Goal: Information Seeking & Learning: Find specific fact

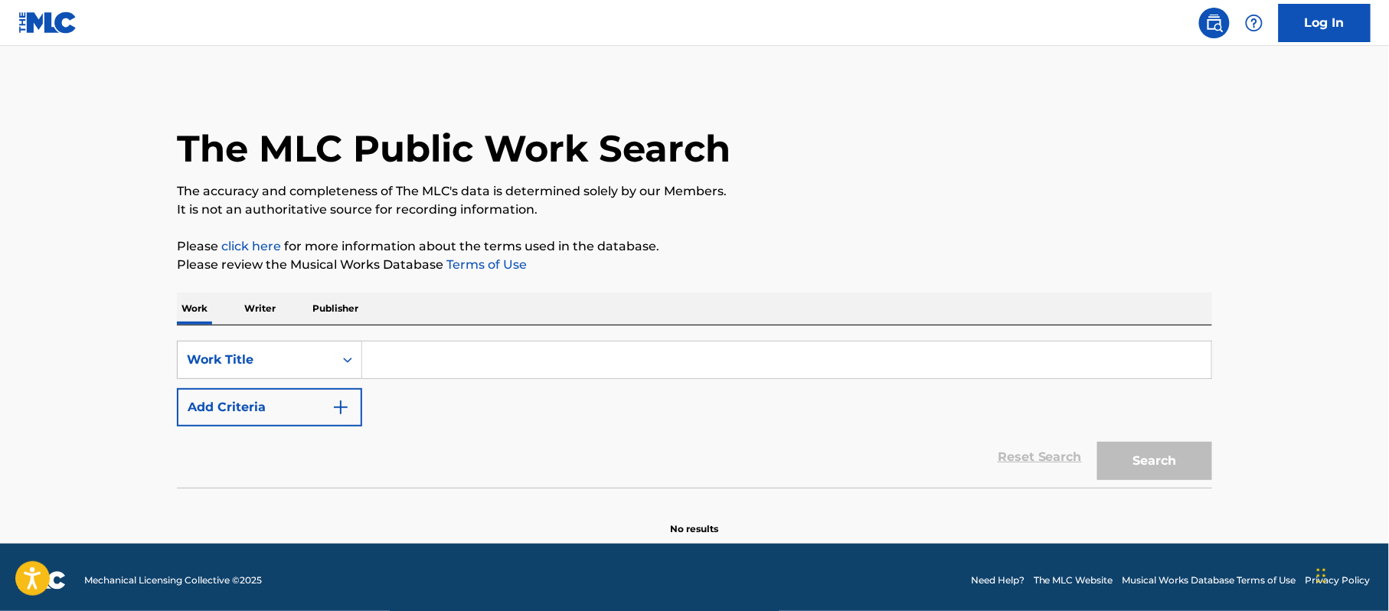
paste input "FAZ UM VUK VUK"
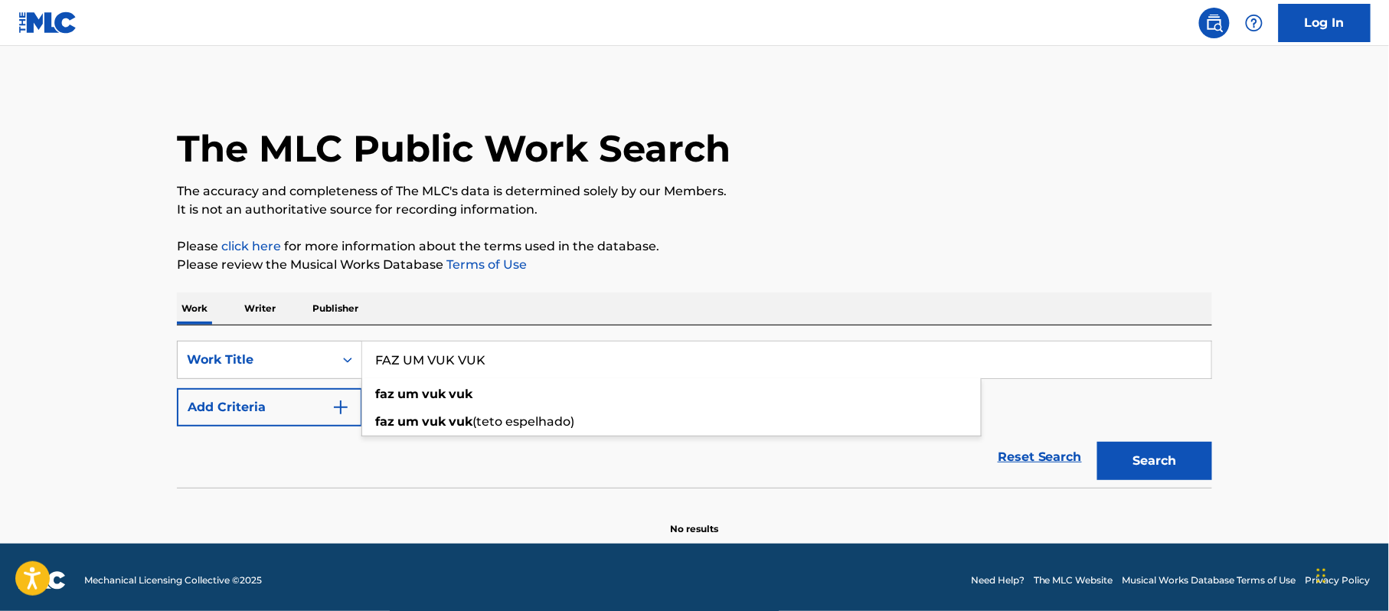
type input "FAZ UM VUK VUK"
click at [1097, 442] on button "Search" at bounding box center [1154, 461] width 115 height 38
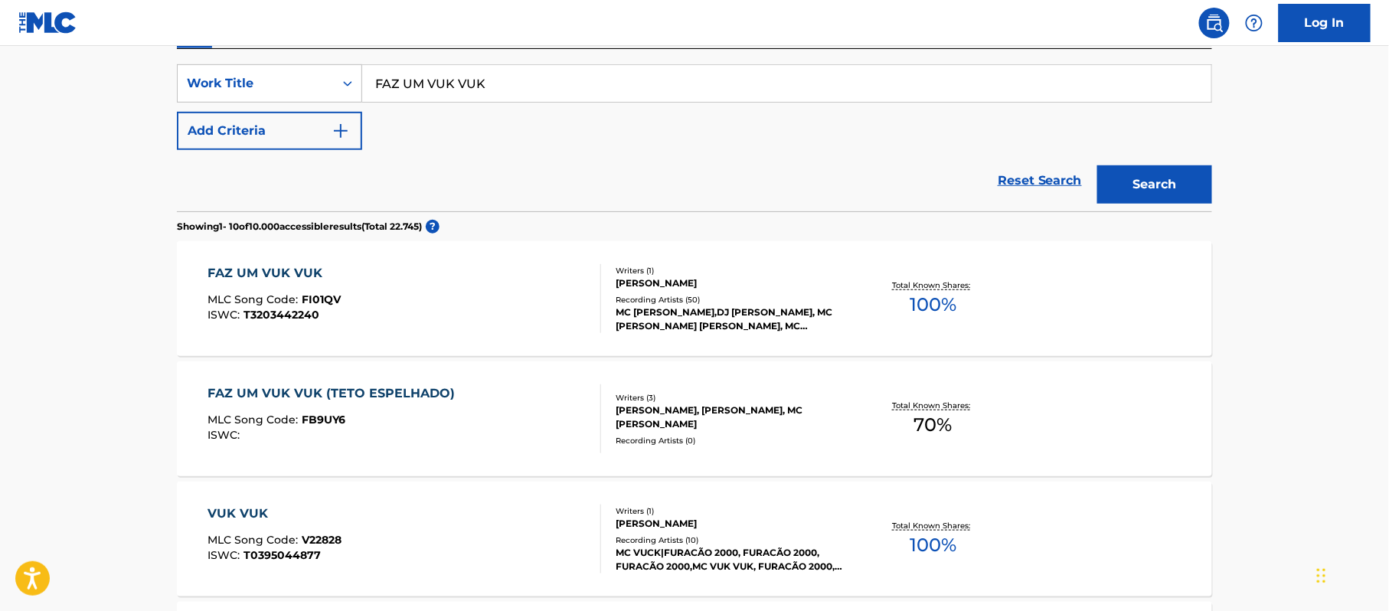
scroll to position [306, 0]
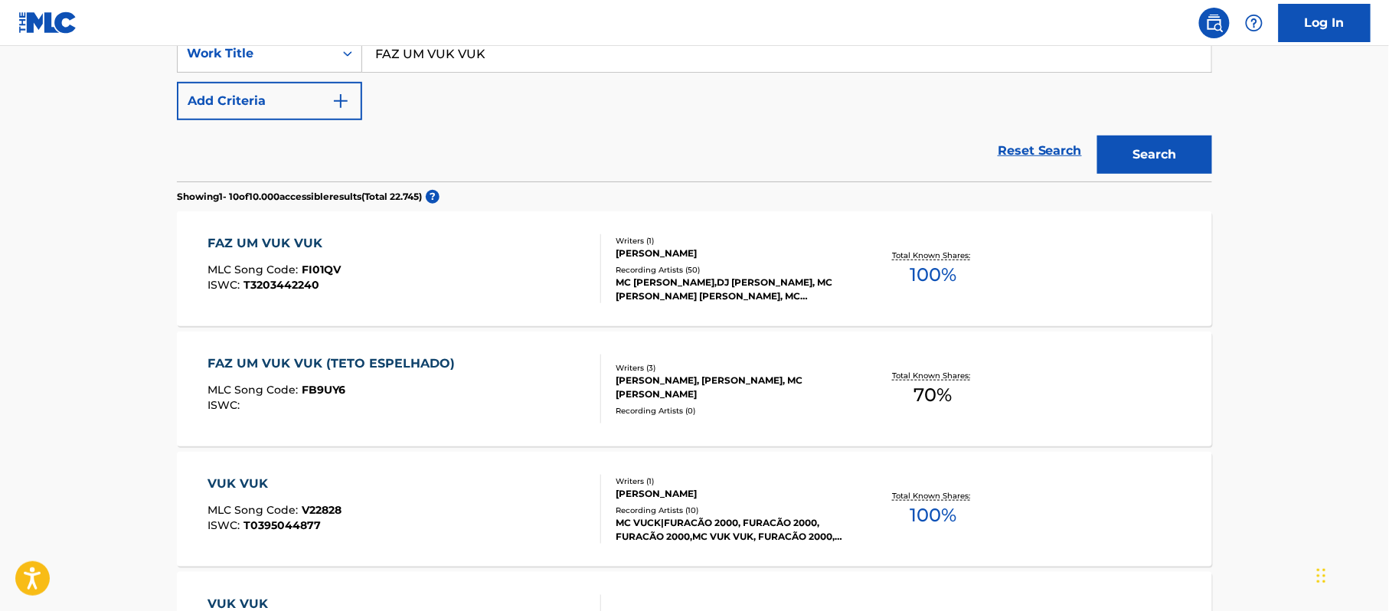
click at [334, 243] on div "FAZ UM VUK VUK" at bounding box center [274, 243] width 133 height 18
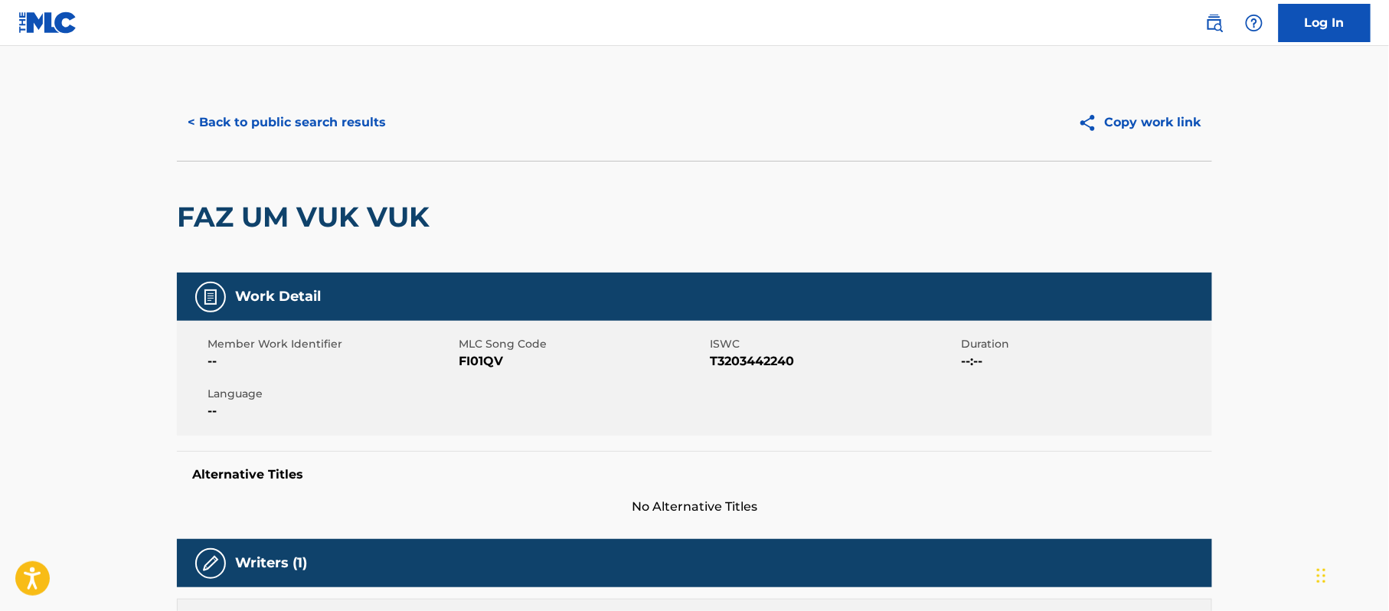
click at [231, 114] on button "< Back to public search results" at bounding box center [287, 122] width 220 height 38
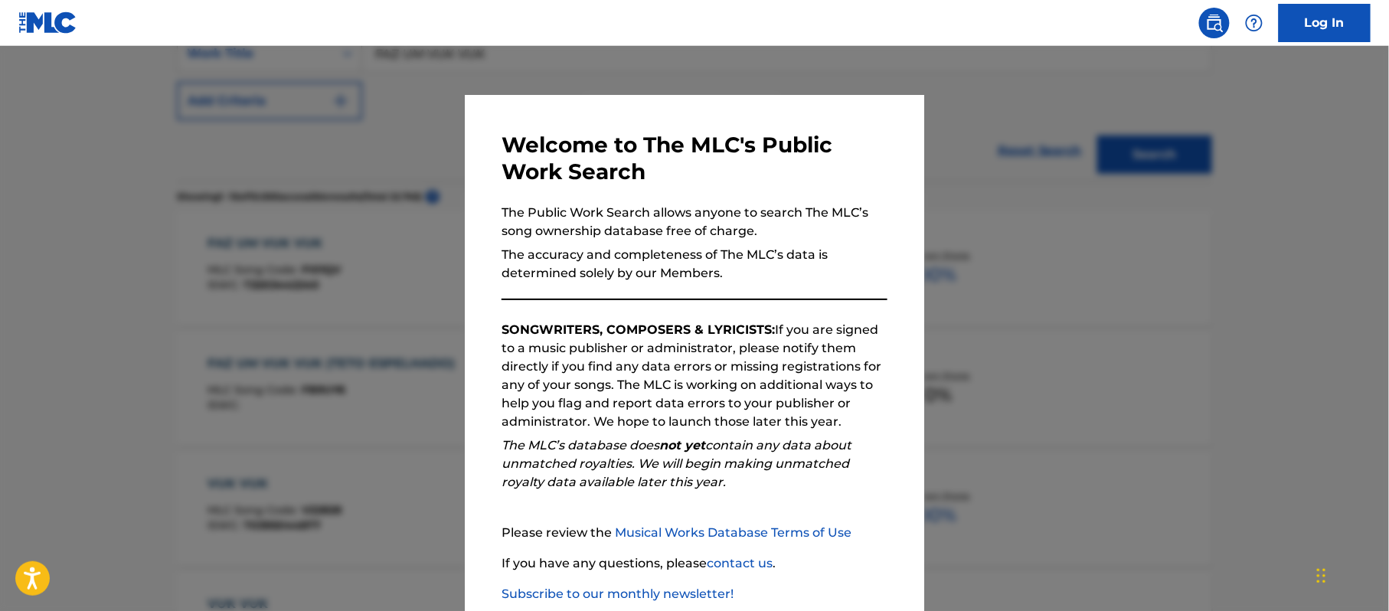
click at [132, 164] on div at bounding box center [694, 351] width 1389 height 611
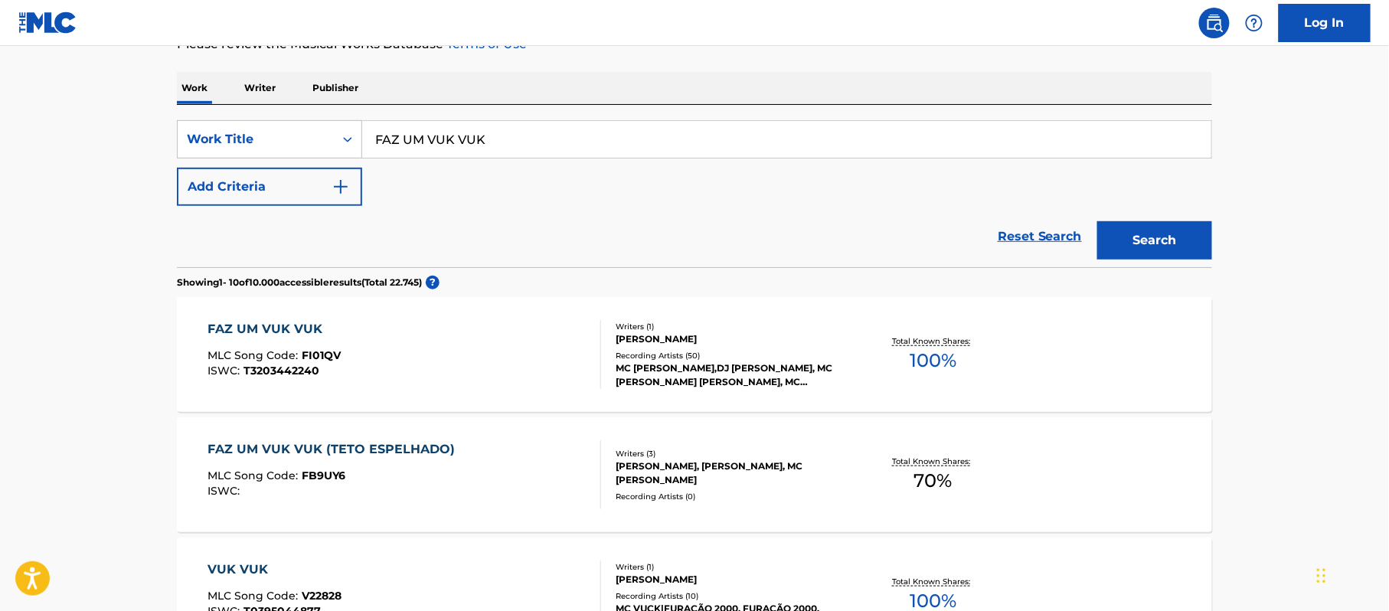
scroll to position [102, 0]
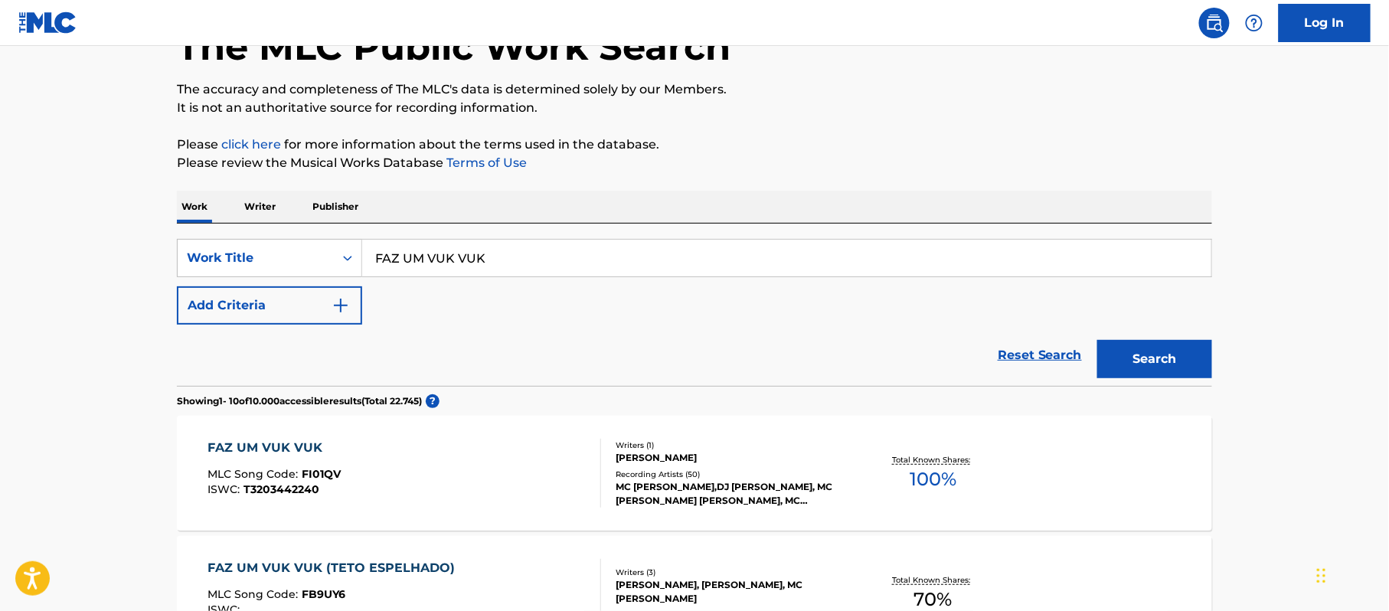
drag, startPoint x: 554, startPoint y: 266, endPoint x: 38, endPoint y: 202, distance: 520.0
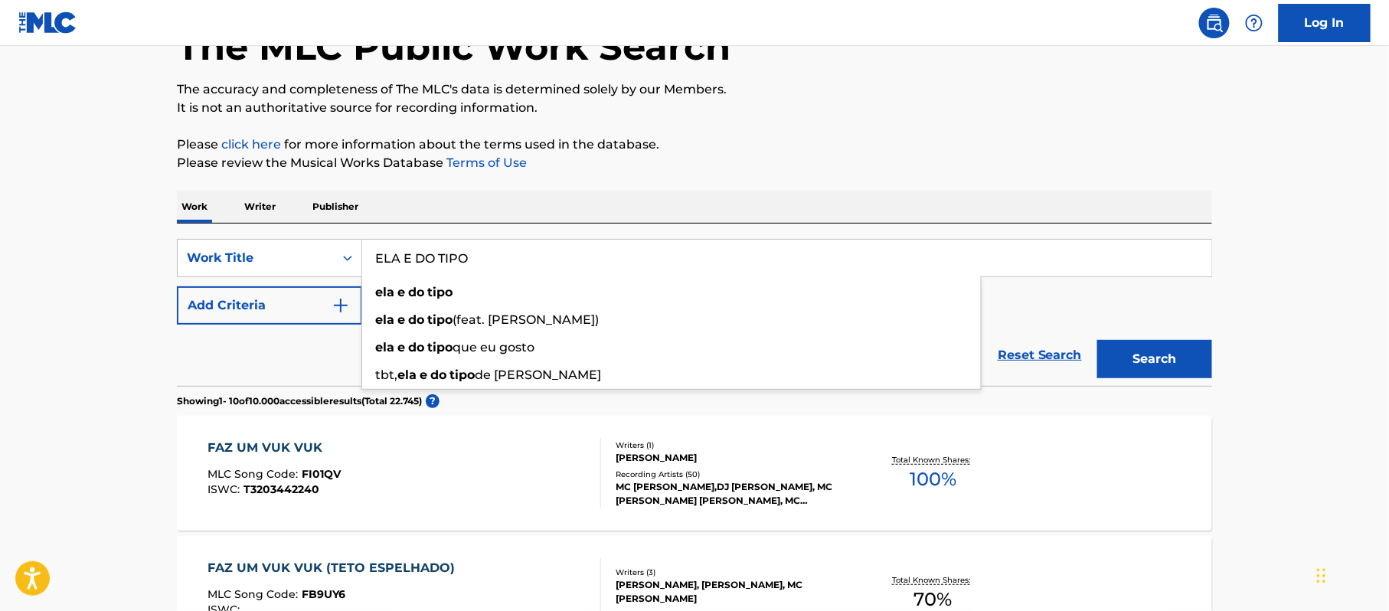
type input "ELA E DO TIPO"
click at [1097, 340] on button "Search" at bounding box center [1154, 359] width 115 height 38
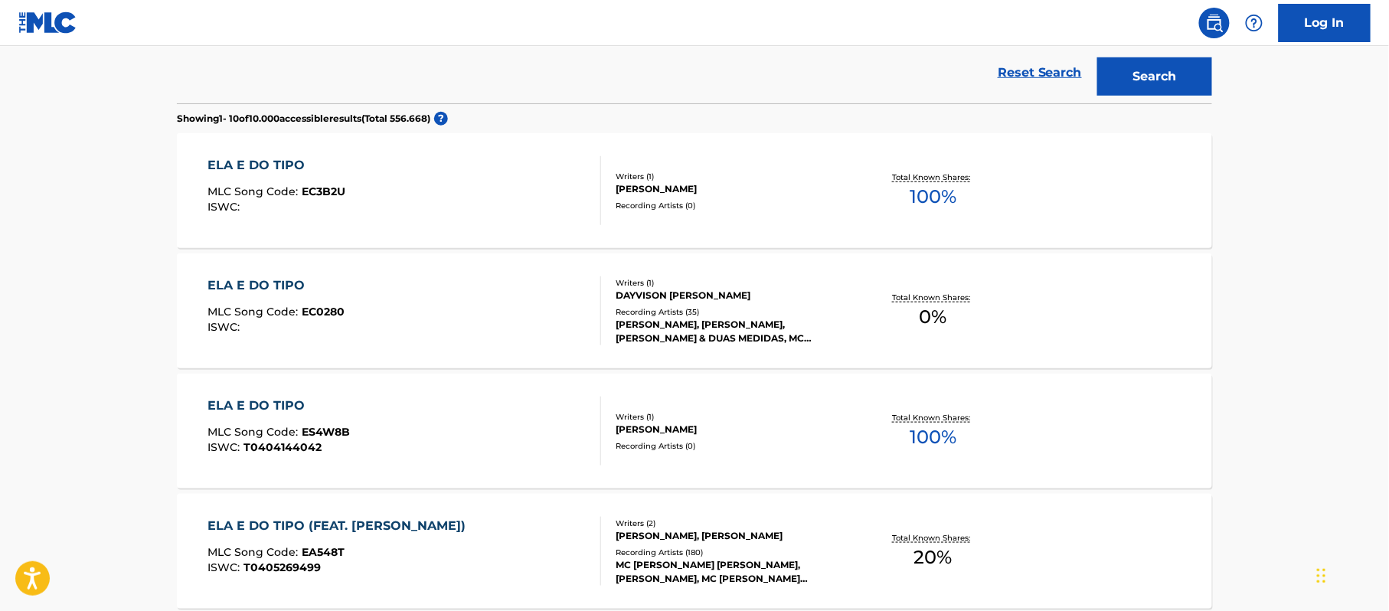
scroll to position [408, 0]
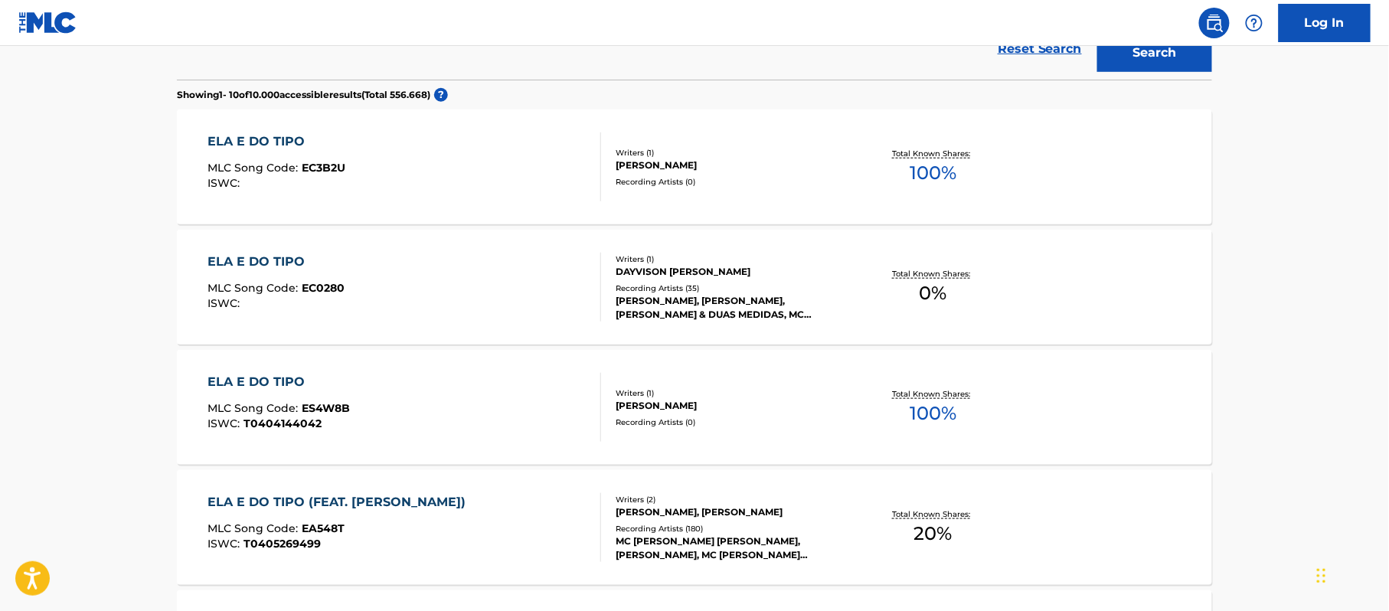
click at [304, 380] on div "ELA E DO TIPO" at bounding box center [279, 382] width 142 height 18
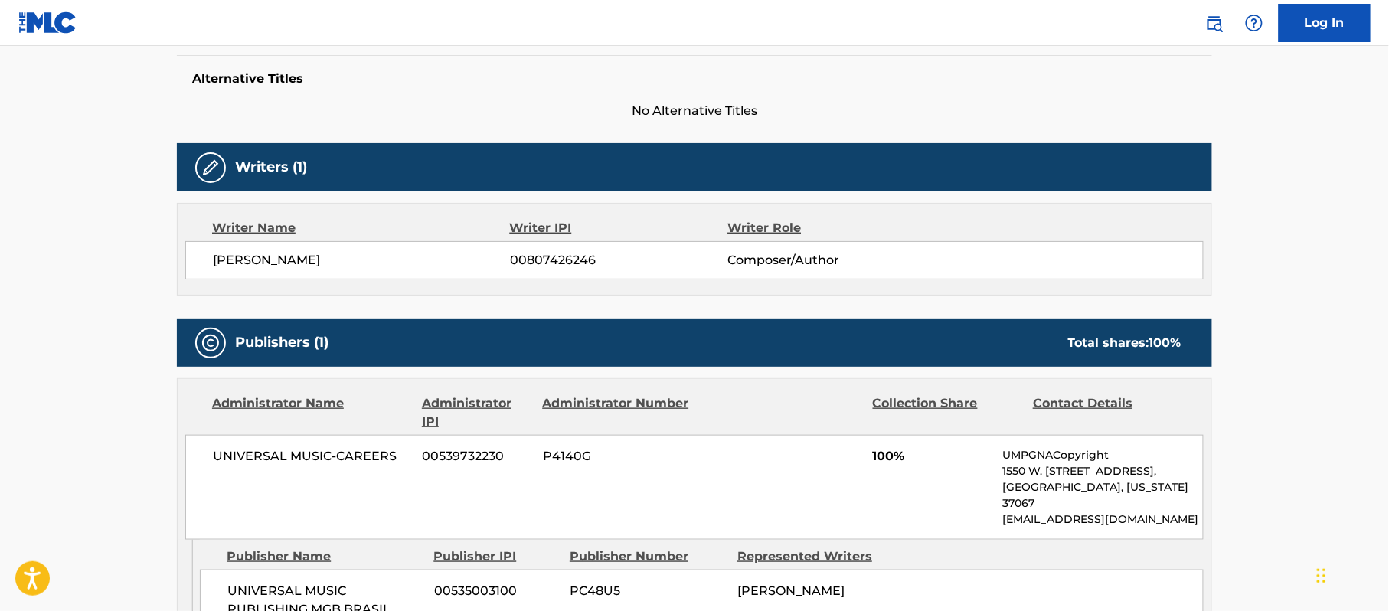
scroll to position [135, 0]
